Goal: Transaction & Acquisition: Purchase product/service

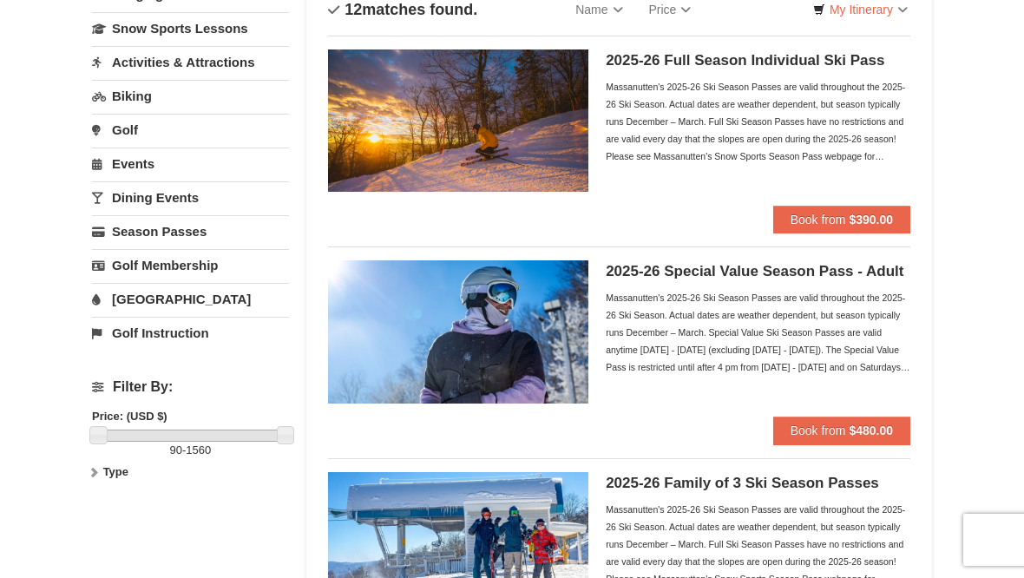
scroll to position [135, 0]
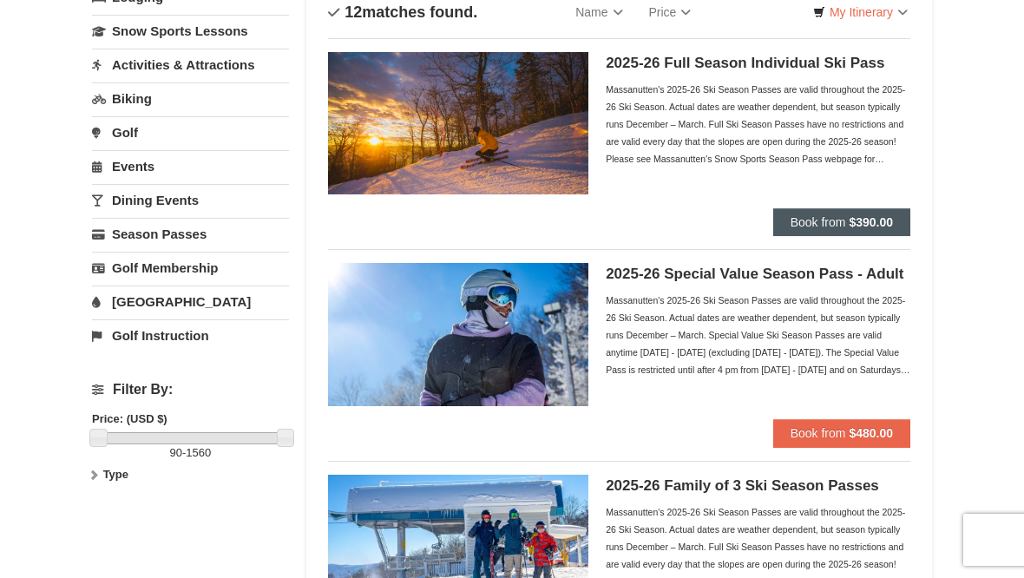
click at [870, 209] on button "Book from $390.00" at bounding box center [841, 222] width 137 height 28
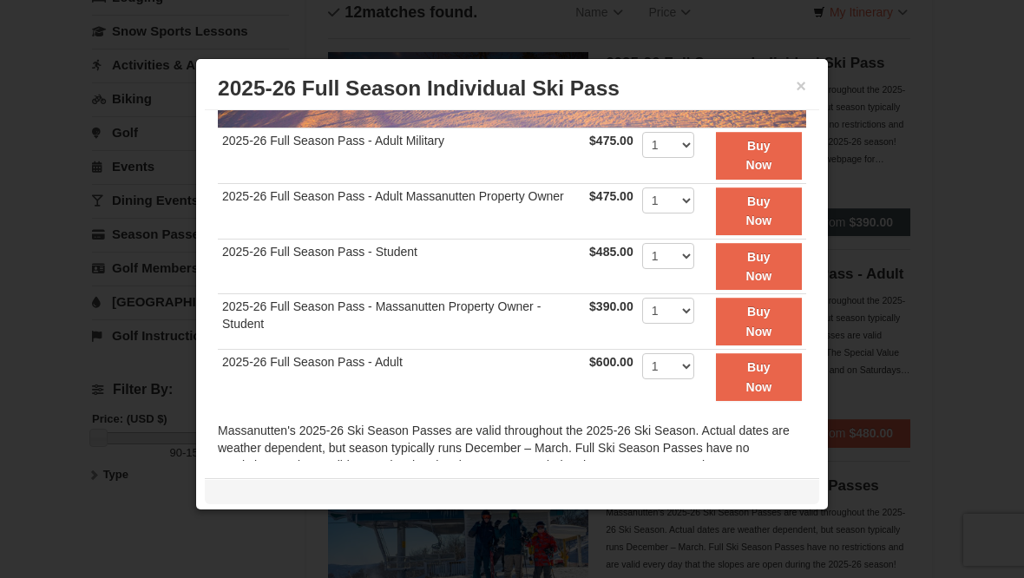
scroll to position [318, 0]
click at [693, 247] on select "1 2 3 4 5 6 7 8 9 10 11 12 13 14 15 16 17 18 19 20" at bounding box center [668, 255] width 52 height 26
select select "2"
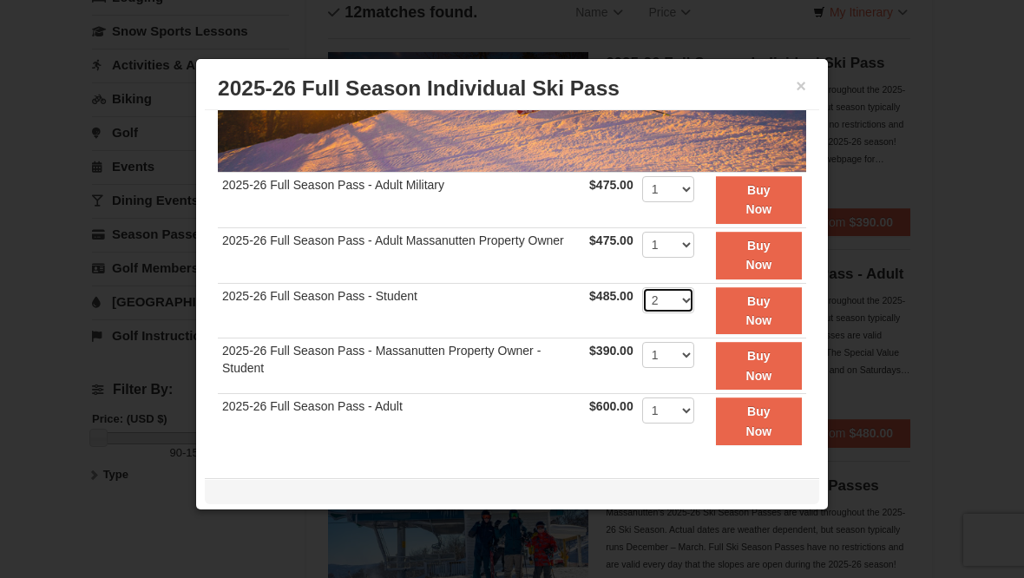
scroll to position [274, 0]
click at [804, 83] on button "×" at bounding box center [801, 85] width 10 height 17
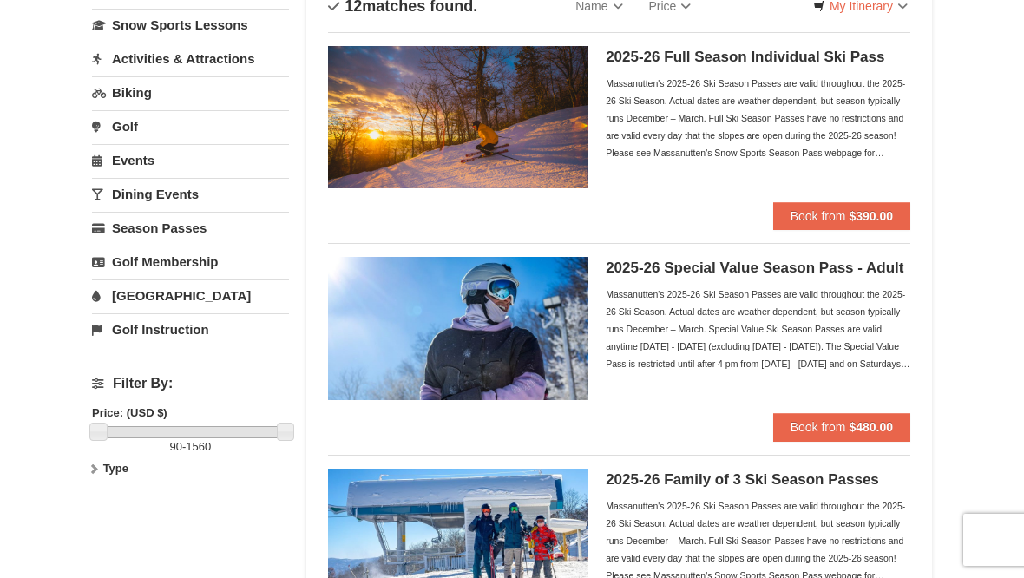
scroll to position [123, 0]
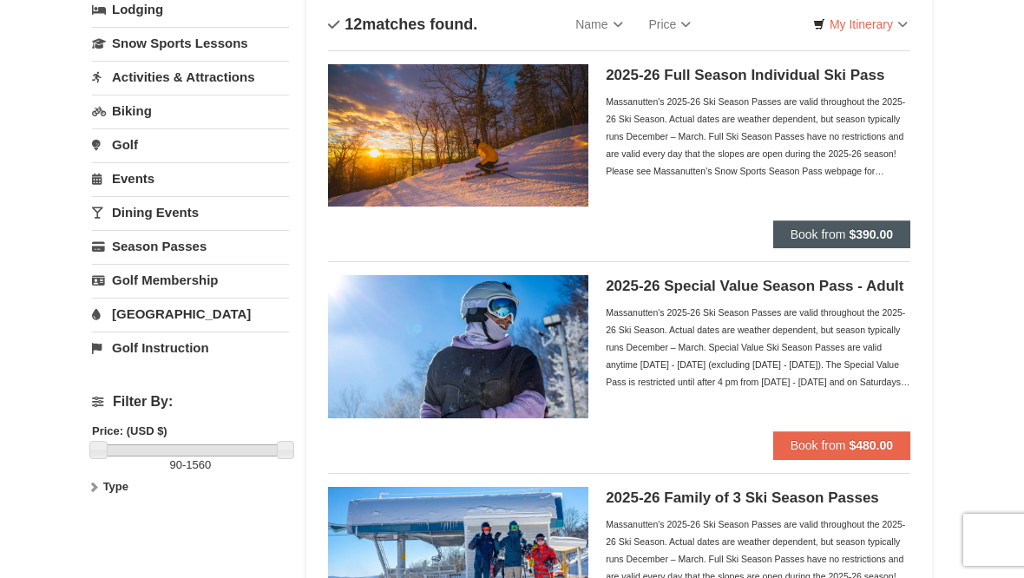
click at [863, 229] on strong "$390.00" at bounding box center [871, 234] width 44 height 14
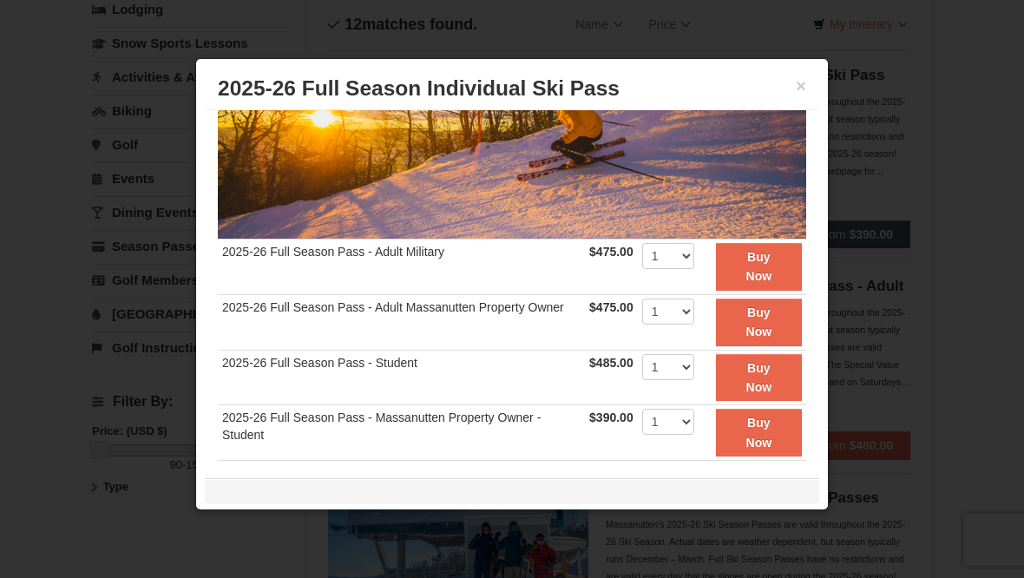
scroll to position [208, 0]
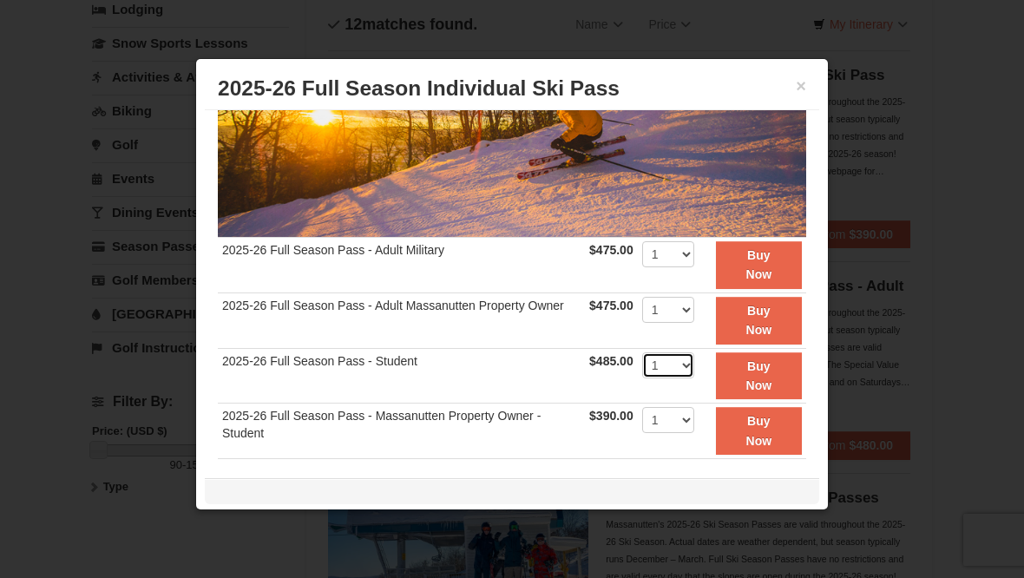
click at [692, 361] on select "1 2 3 4 5 6 7 8 9 10 11 12 13 14 15 16 17 18 19 20" at bounding box center [668, 365] width 52 height 26
select select "2"
click at [764, 382] on strong "Buy Now" at bounding box center [759, 375] width 26 height 33
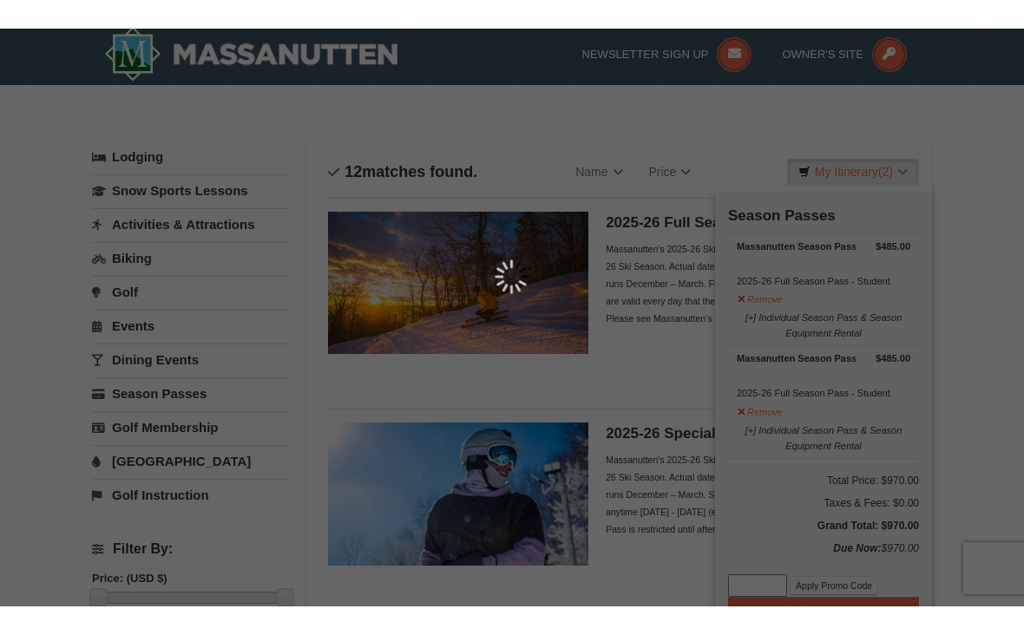
scroll to position [5, 0]
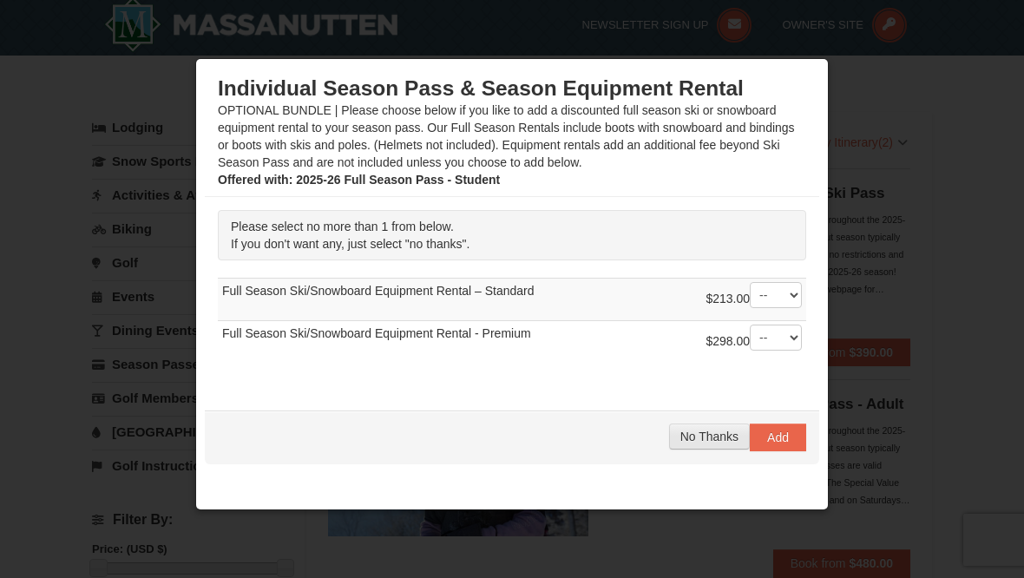
click at [713, 436] on span "No Thanks" at bounding box center [709, 437] width 58 height 14
click at [712, 439] on span "No Thanks" at bounding box center [709, 437] width 58 height 14
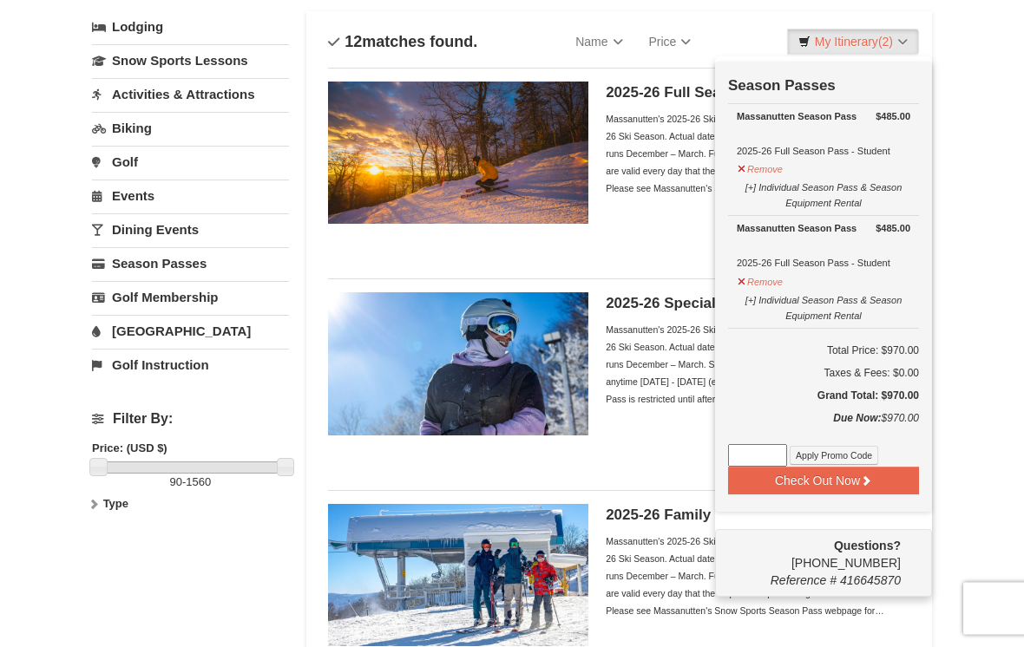
scroll to position [108, 0]
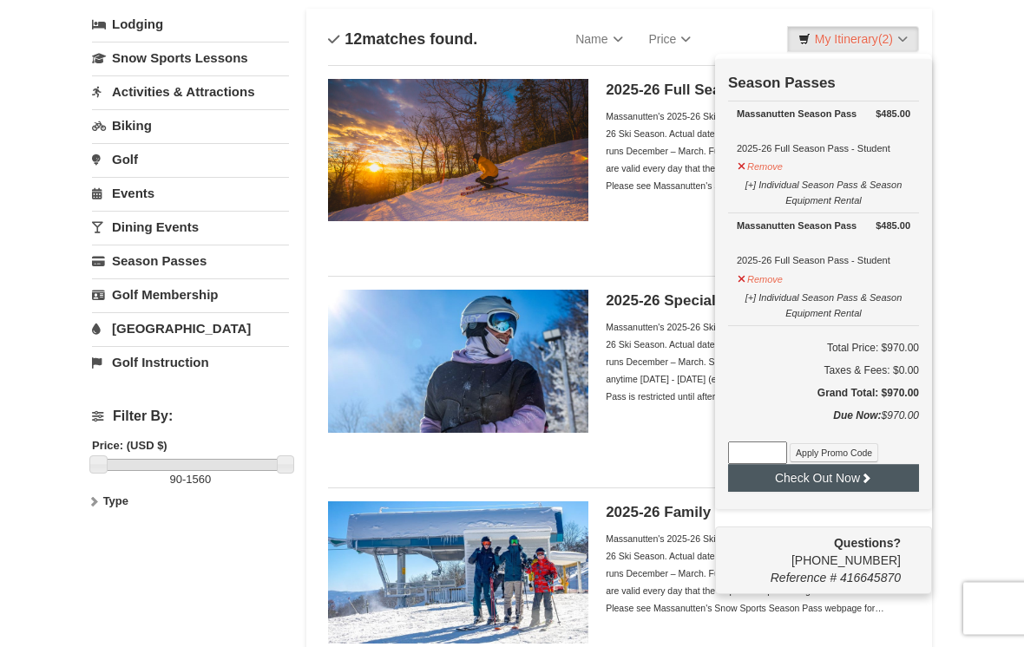
click at [848, 479] on button "Check Out Now" at bounding box center [823, 479] width 191 height 28
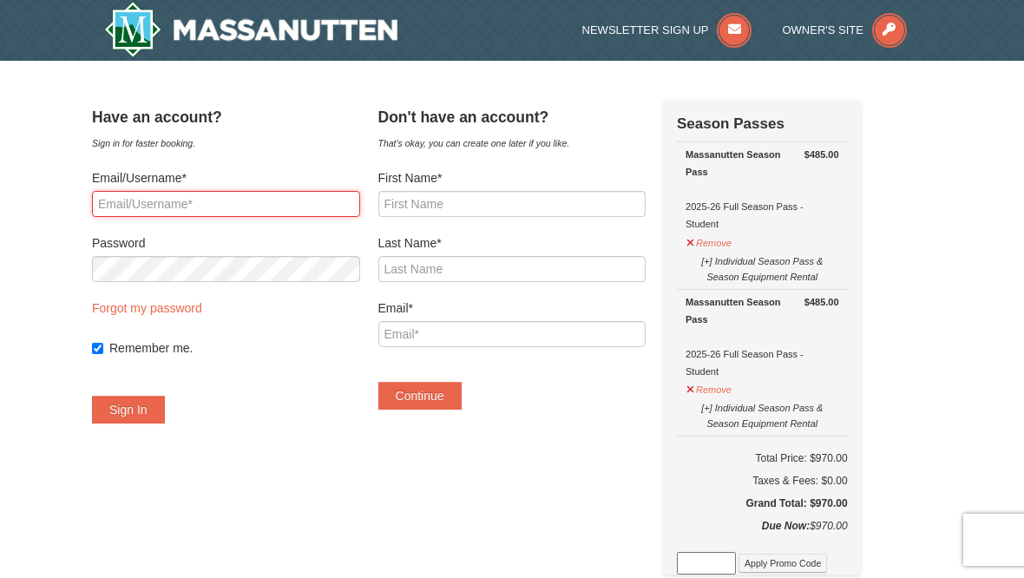
click at [296, 196] on input "Email/Username*" at bounding box center [226, 204] width 268 height 26
type input "rivermontfarm44@gmail.com"
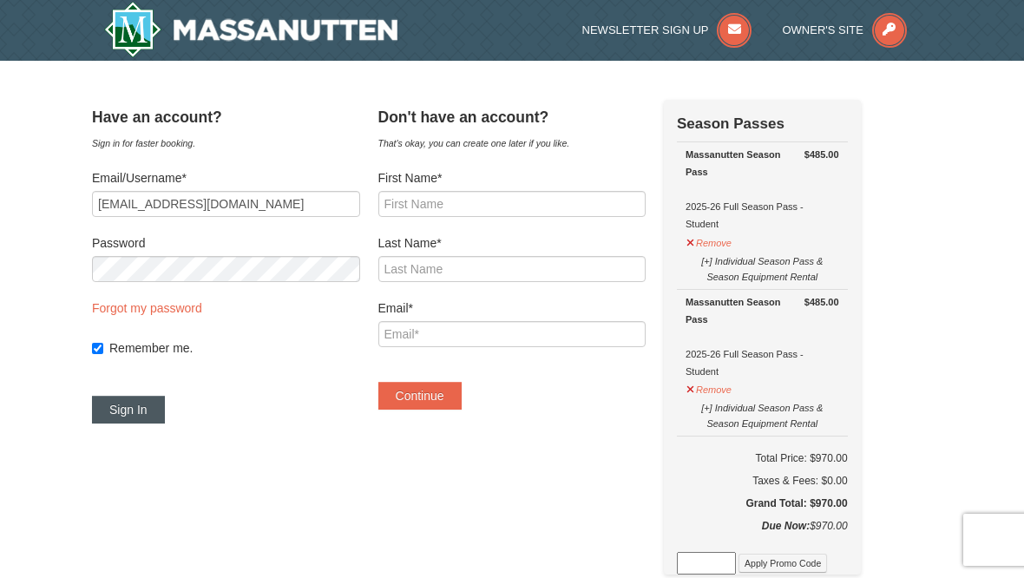
click at [148, 404] on button "Sign In" at bounding box center [128, 410] width 73 height 28
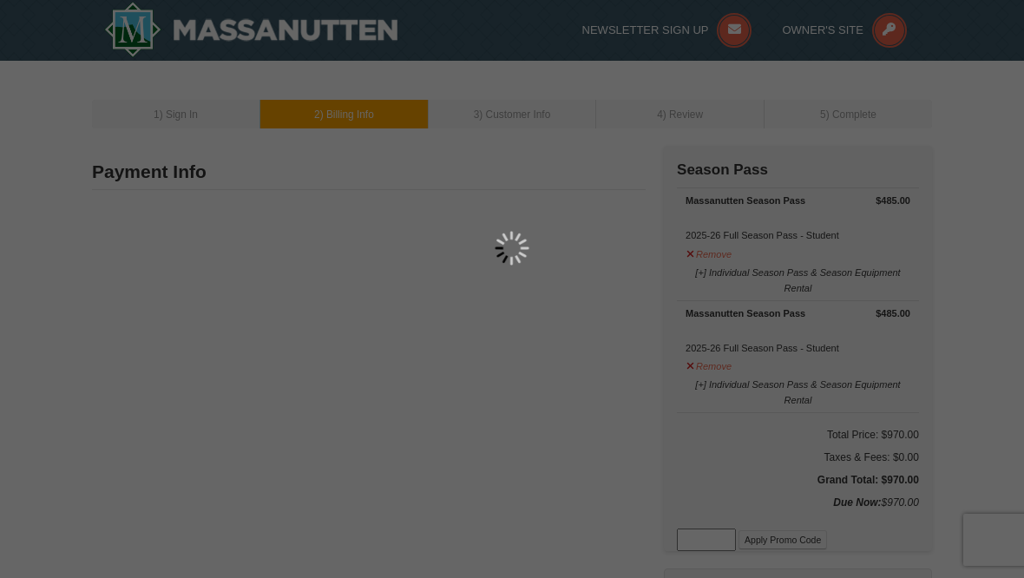
type input "4024 Shutterlee Mill Road"
type input "Staunton"
type input "24401"
type input "540"
type input "430"
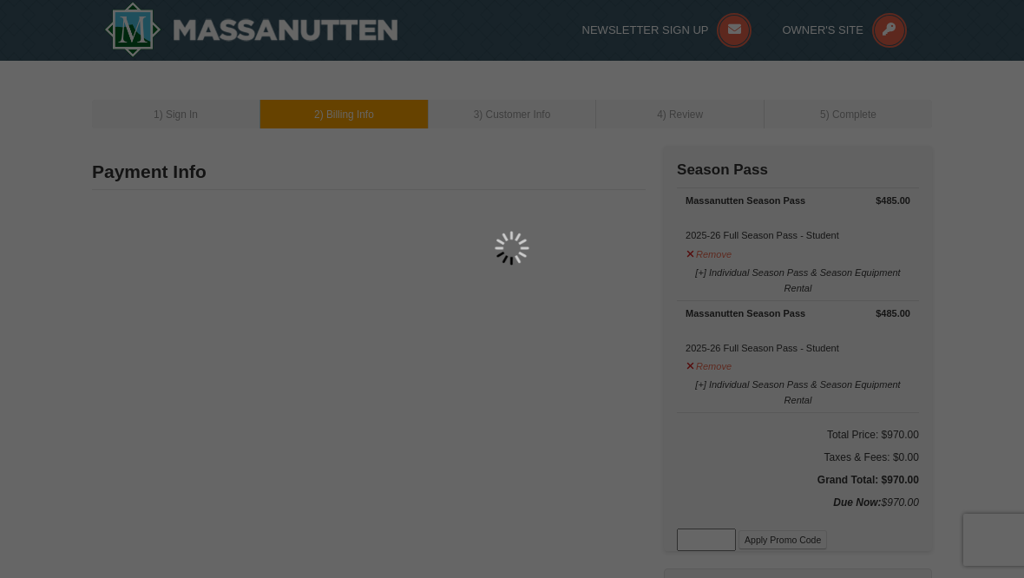
type input "5788"
type input "Rivermontfarm44@gmail.com"
select select "VA"
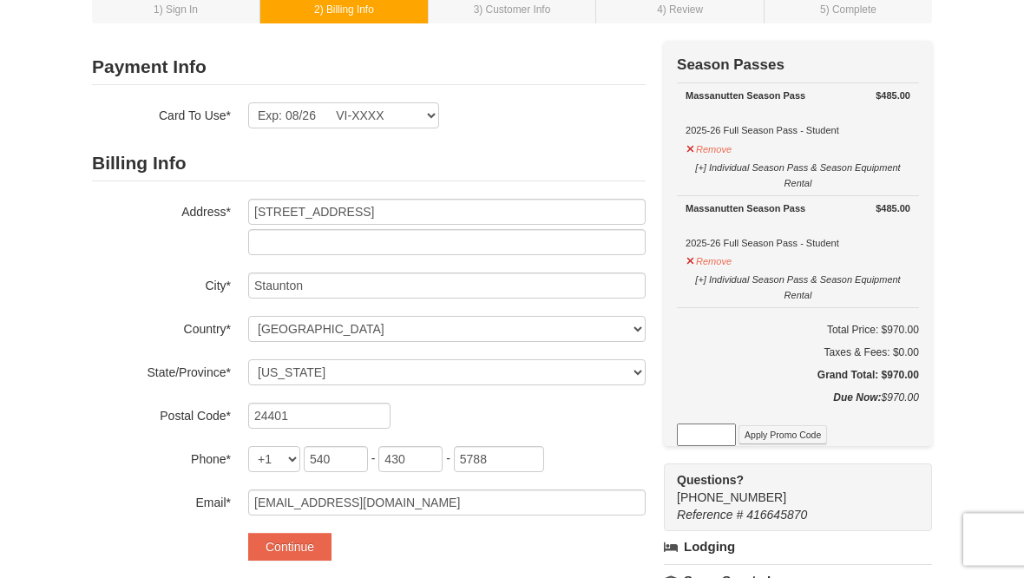
scroll to position [97, 0]
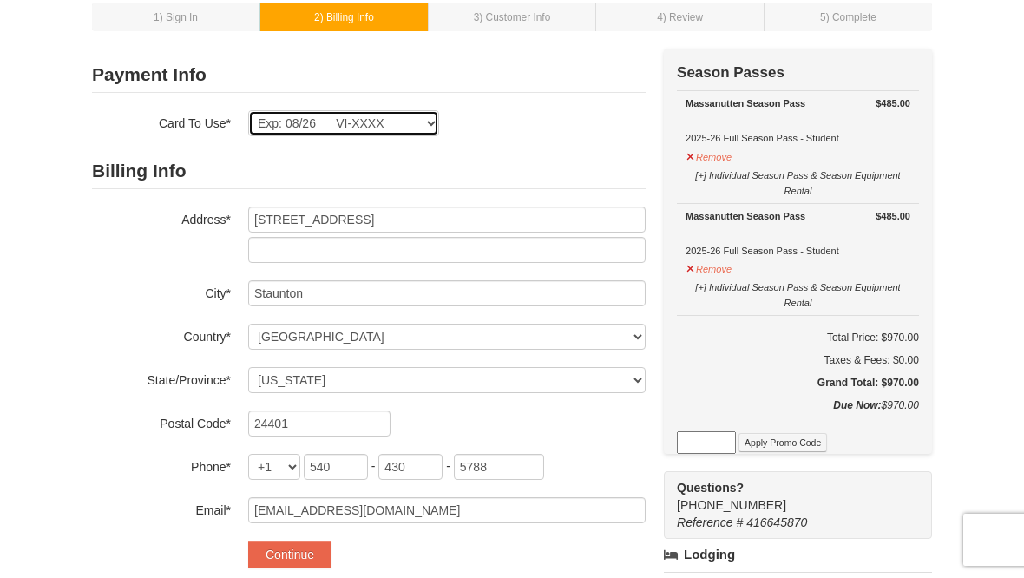
click at [378, 129] on select "Exp: 08/26 VI-XXXX Exp: 08/26 VI-XXXX New Card" at bounding box center [343, 123] width 191 height 26
select select
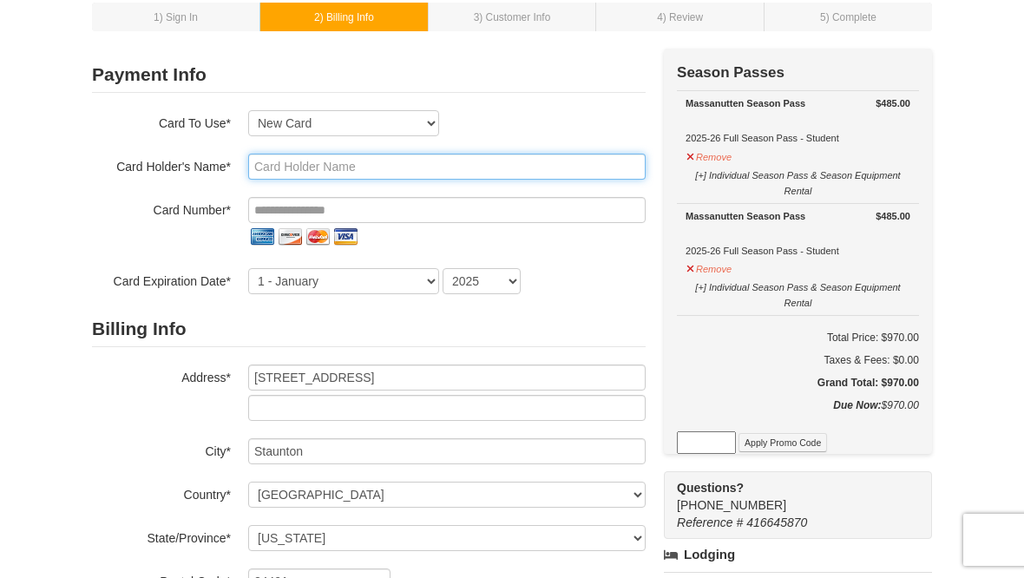
click at [412, 165] on input "text" at bounding box center [446, 167] width 397 height 26
type input "Mary Griffin"
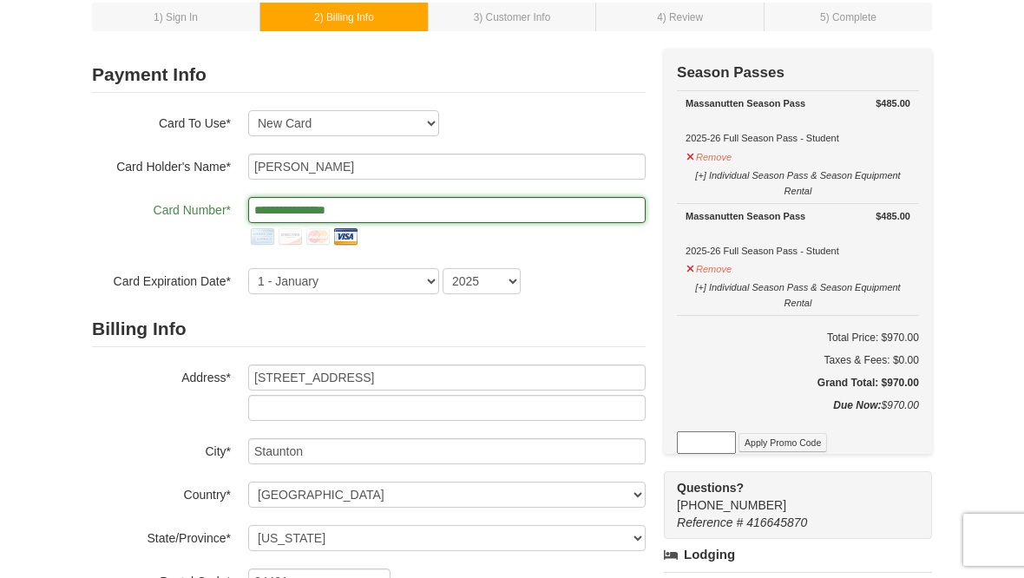
type input "**********"
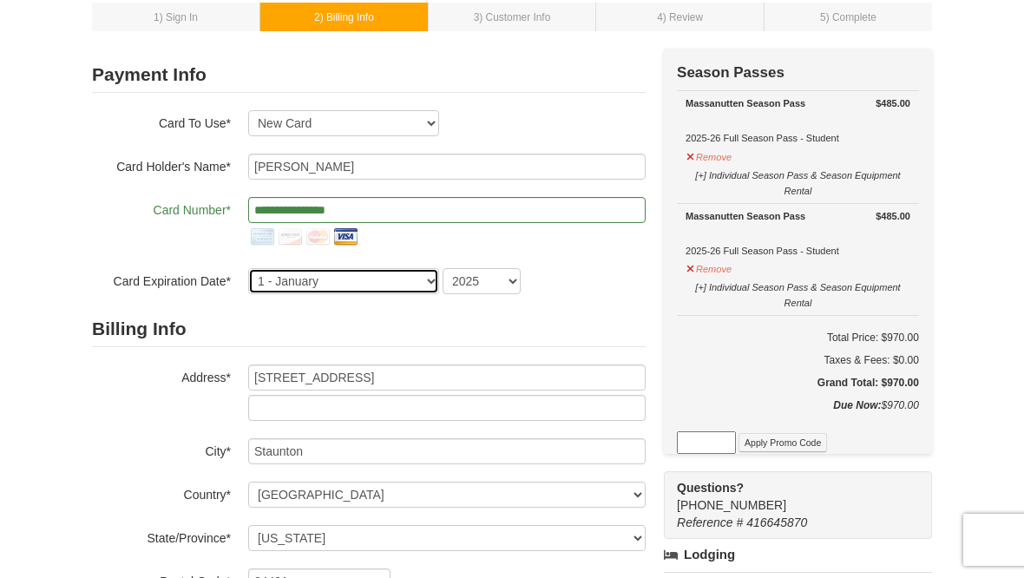
click at [402, 292] on select "1 - January 2 - February 3 - March 4 - April 5 - May 6 - June 7 - July 8 - Augu…" at bounding box center [343, 281] width 191 height 26
select select "8"
click at [490, 285] on select "2025 2026 2027 2028 2029 2030 2031 2032 2033 2034" at bounding box center [482, 281] width 78 height 26
select select "2026"
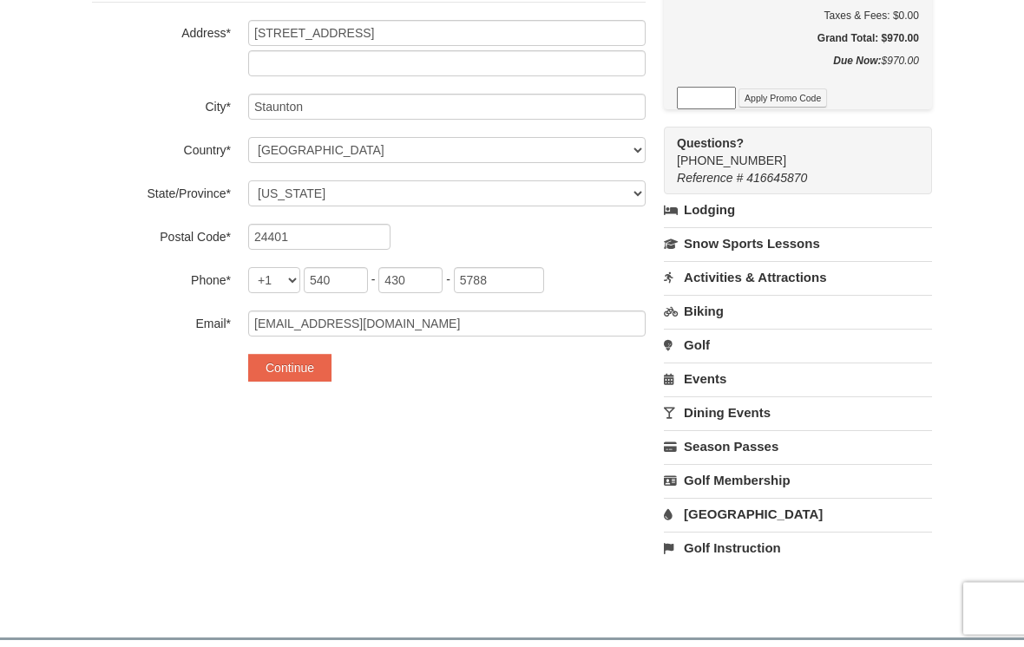
scroll to position [442, 0]
click at [305, 370] on button "Continue" at bounding box center [289, 368] width 83 height 28
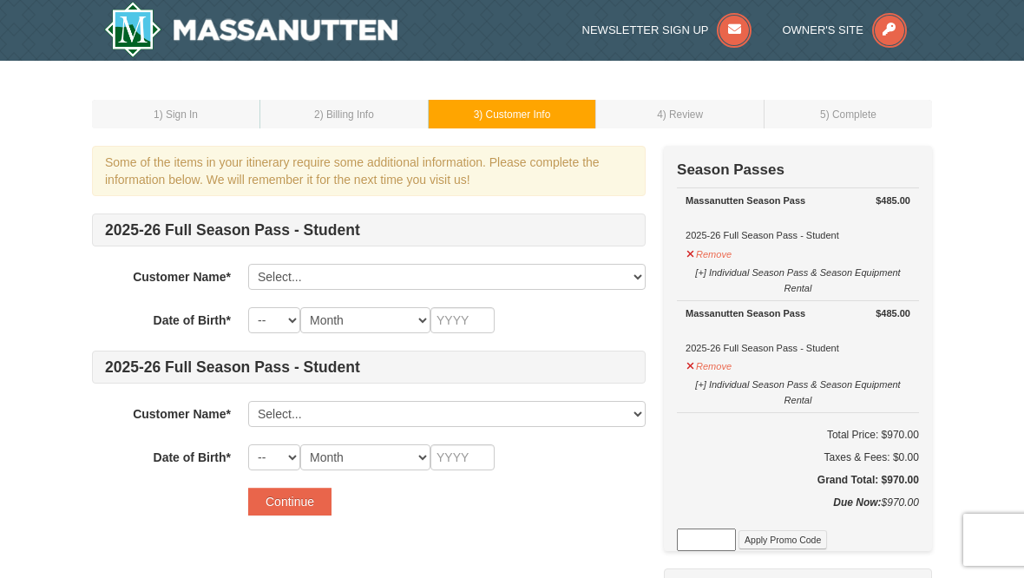
click at [584, 239] on h4 "2025-26 Full Season Pass - Student" at bounding box center [369, 229] width 554 height 33
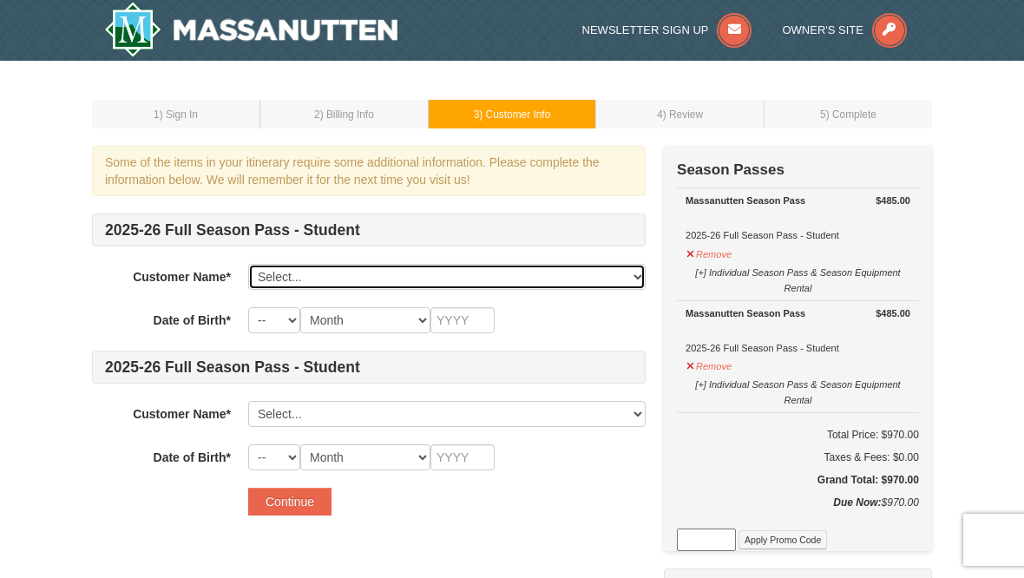
click at [561, 284] on select "Select... [PERSON_NAME] [PERSON_NAME] [PERSON_NAME] [PERSON_NAME] Add New..." at bounding box center [446, 277] width 397 height 26
select select "15012267"
select select "27"
select select "11"
type input "2007"
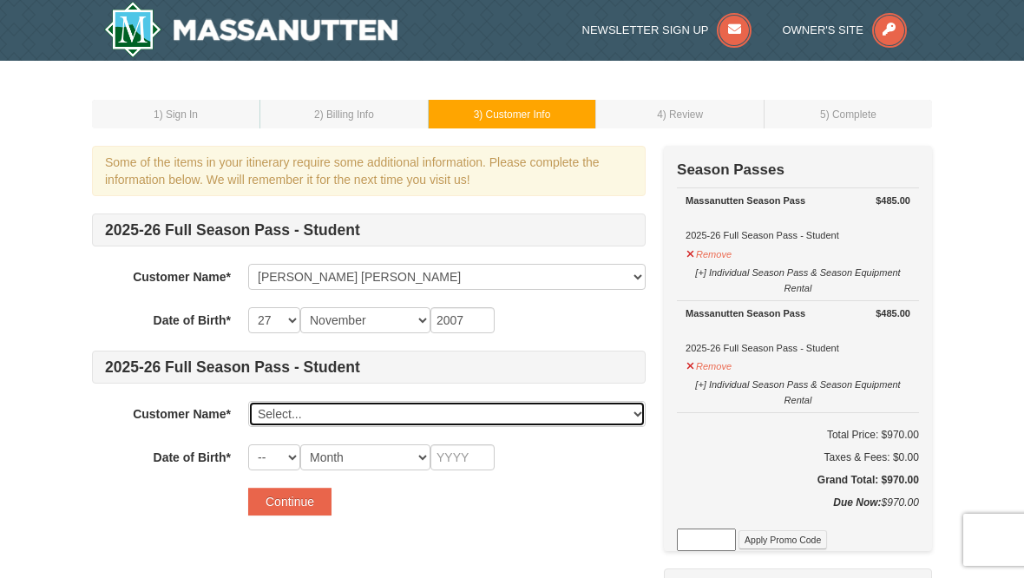
click at [443, 417] on select "Select... Katie Griffin Hyden Griffin Sam Griffin Add New..." at bounding box center [446, 414] width 397 height 26
select select "15012268"
select select "23"
select select "04"
type input "2009"
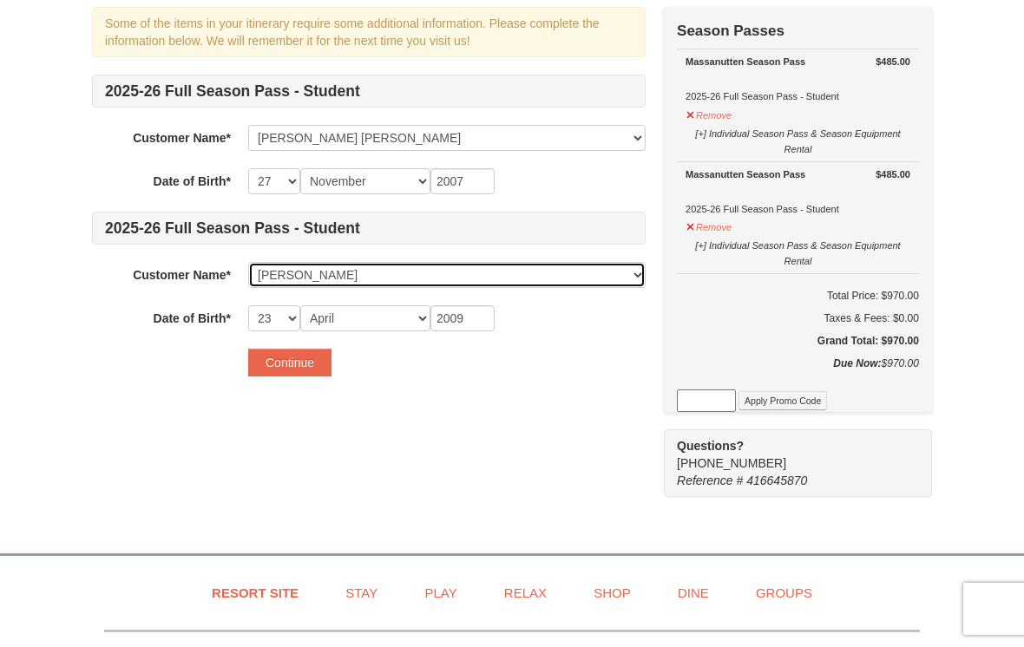
scroll to position [141, 0]
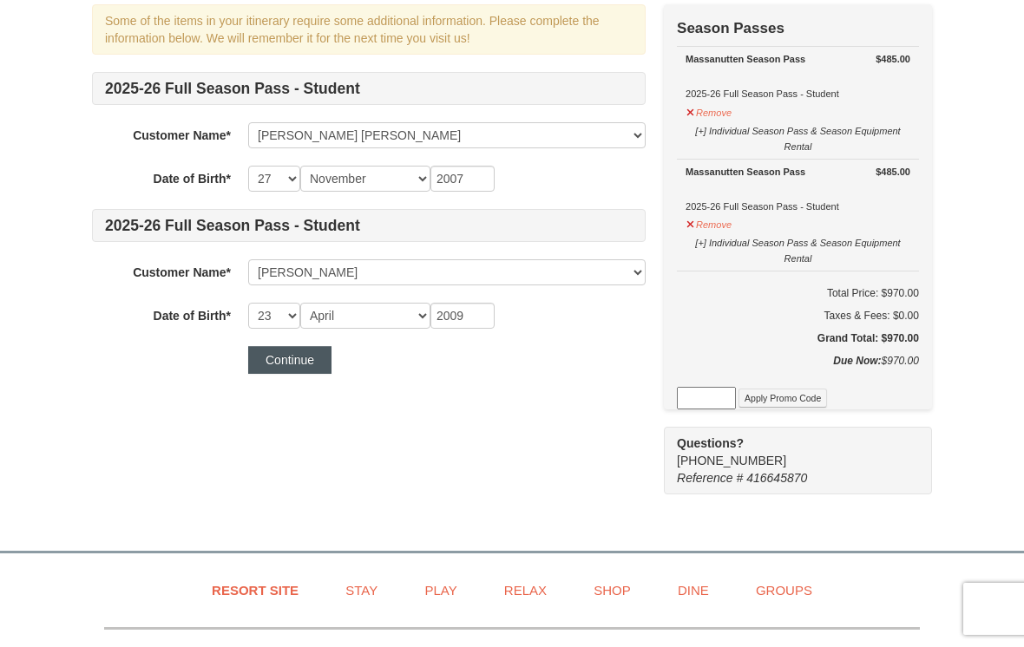
click at [287, 360] on button "Continue" at bounding box center [289, 360] width 83 height 28
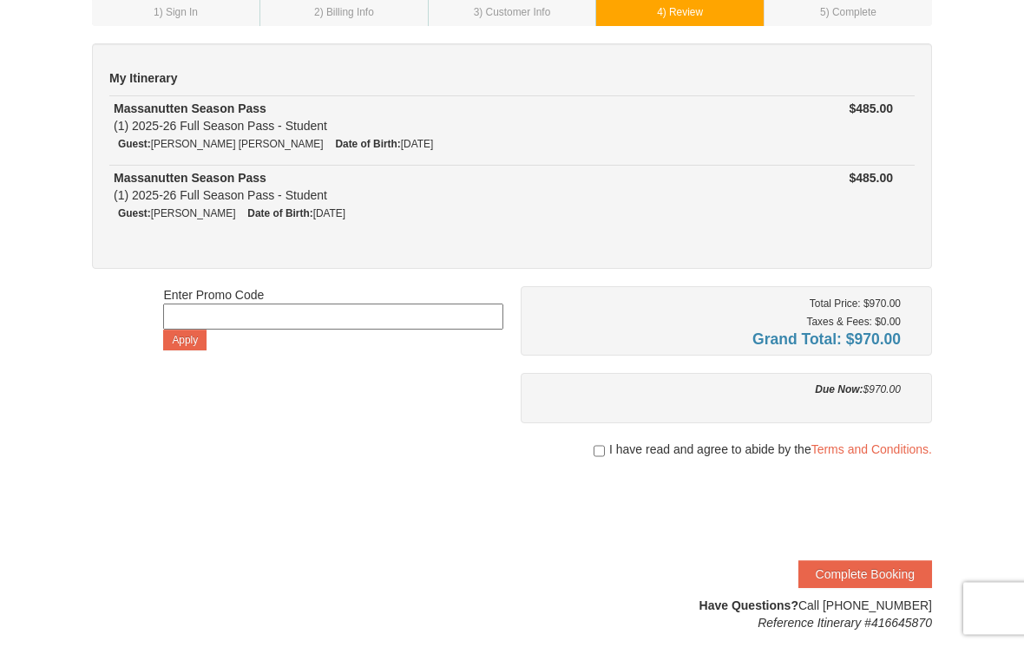
scroll to position [102, 0]
click at [597, 451] on input "checkbox" at bounding box center [599, 451] width 11 height 14
checkbox input "true"
click at [863, 577] on button "Complete Booking" at bounding box center [865, 575] width 134 height 28
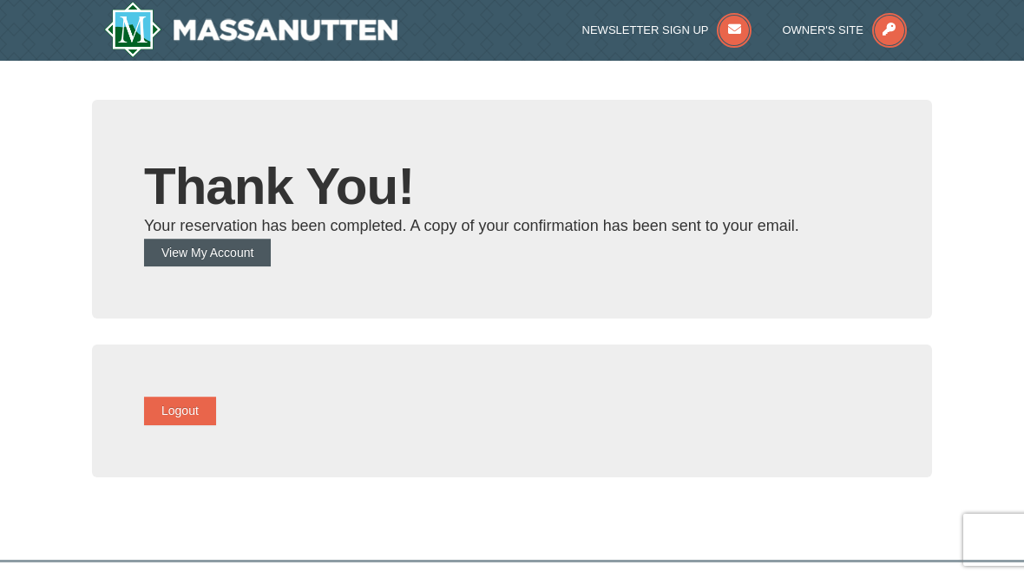
click at [266, 257] on button "View My Account" at bounding box center [207, 253] width 127 height 28
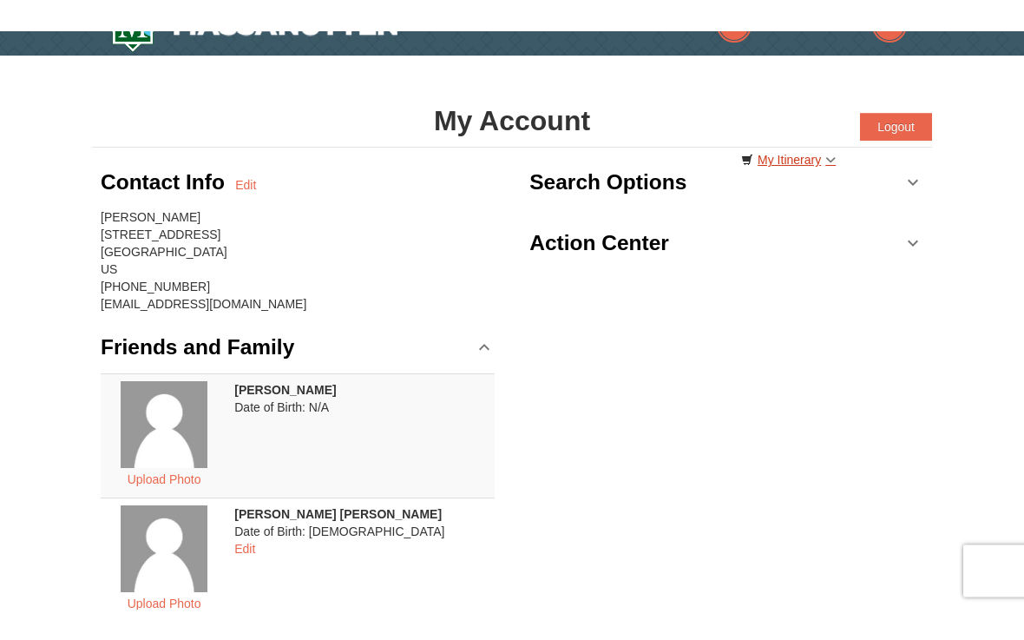
scroll to position [36, 0]
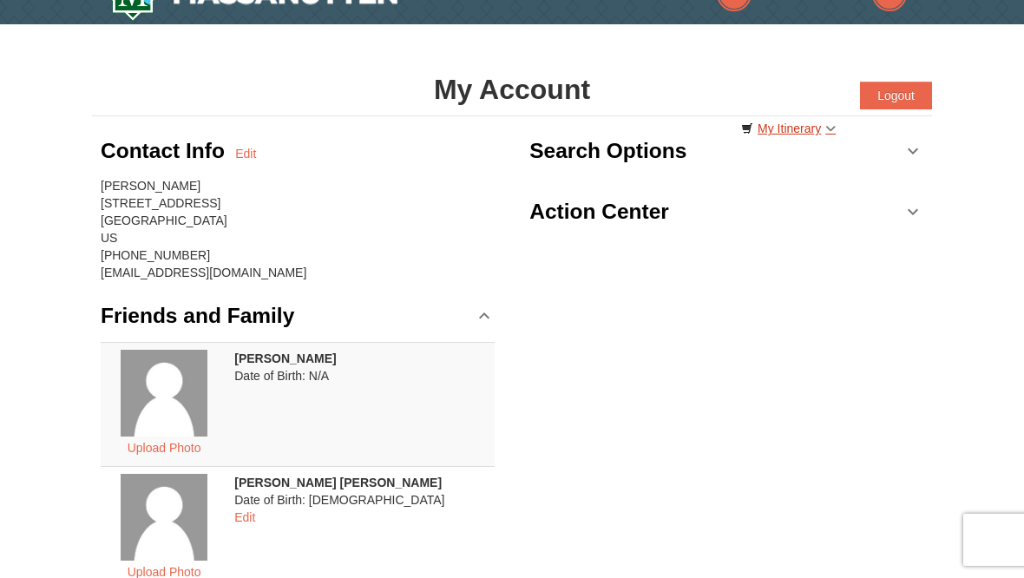
click at [821, 133] on link "My Itinerary" at bounding box center [788, 128] width 117 height 26
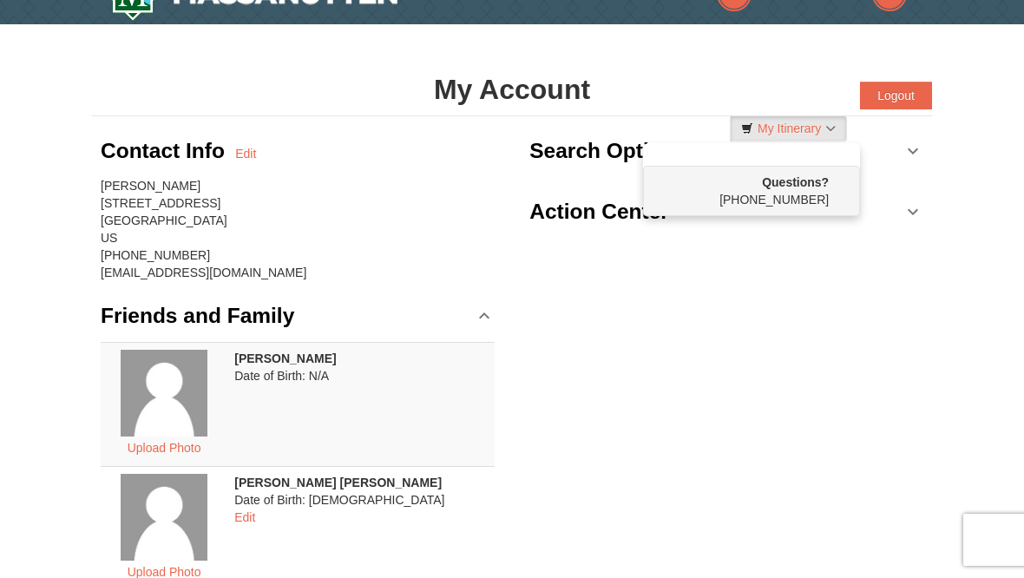
click at [703, 298] on div at bounding box center [512, 289] width 1024 height 578
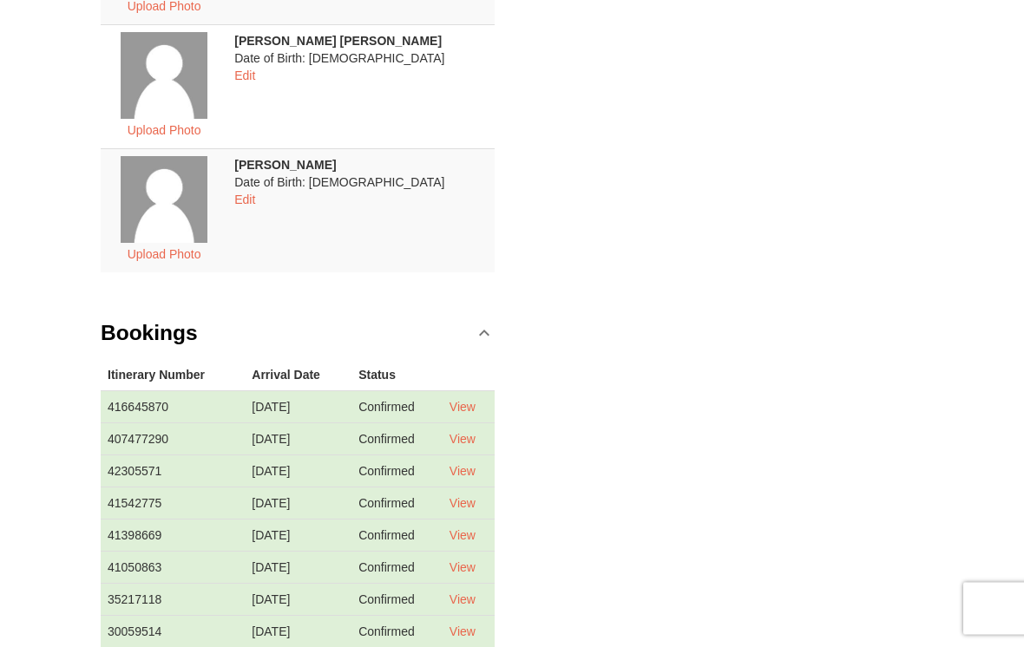
scroll to position [478, 0]
click at [476, 410] on link "View" at bounding box center [462, 407] width 26 height 14
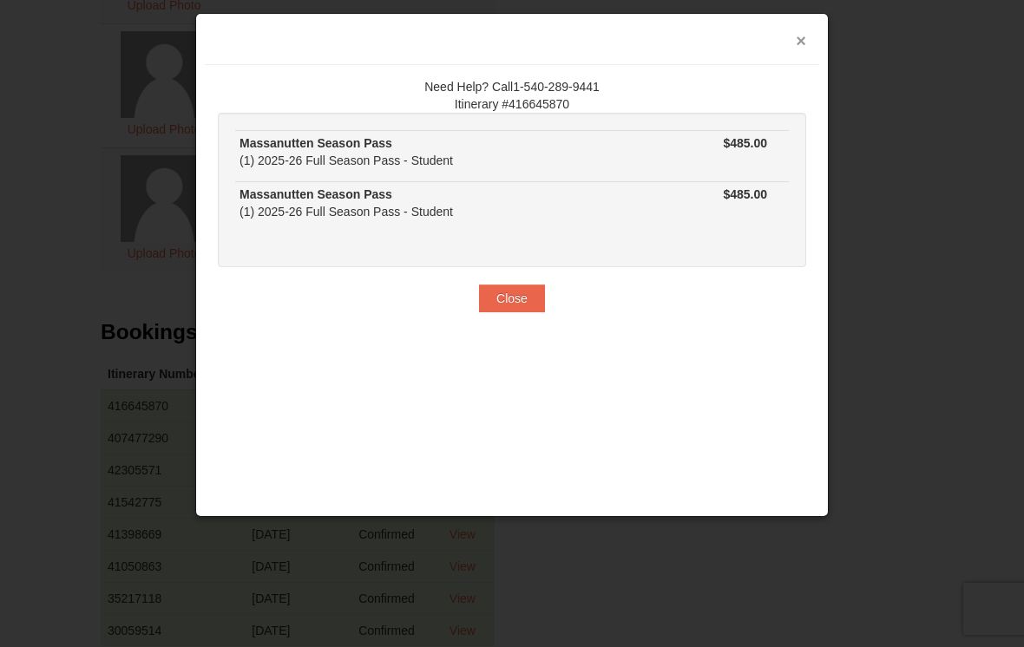
click at [805, 43] on button "×" at bounding box center [801, 40] width 10 height 17
